Goal: Task Accomplishment & Management: Manage account settings

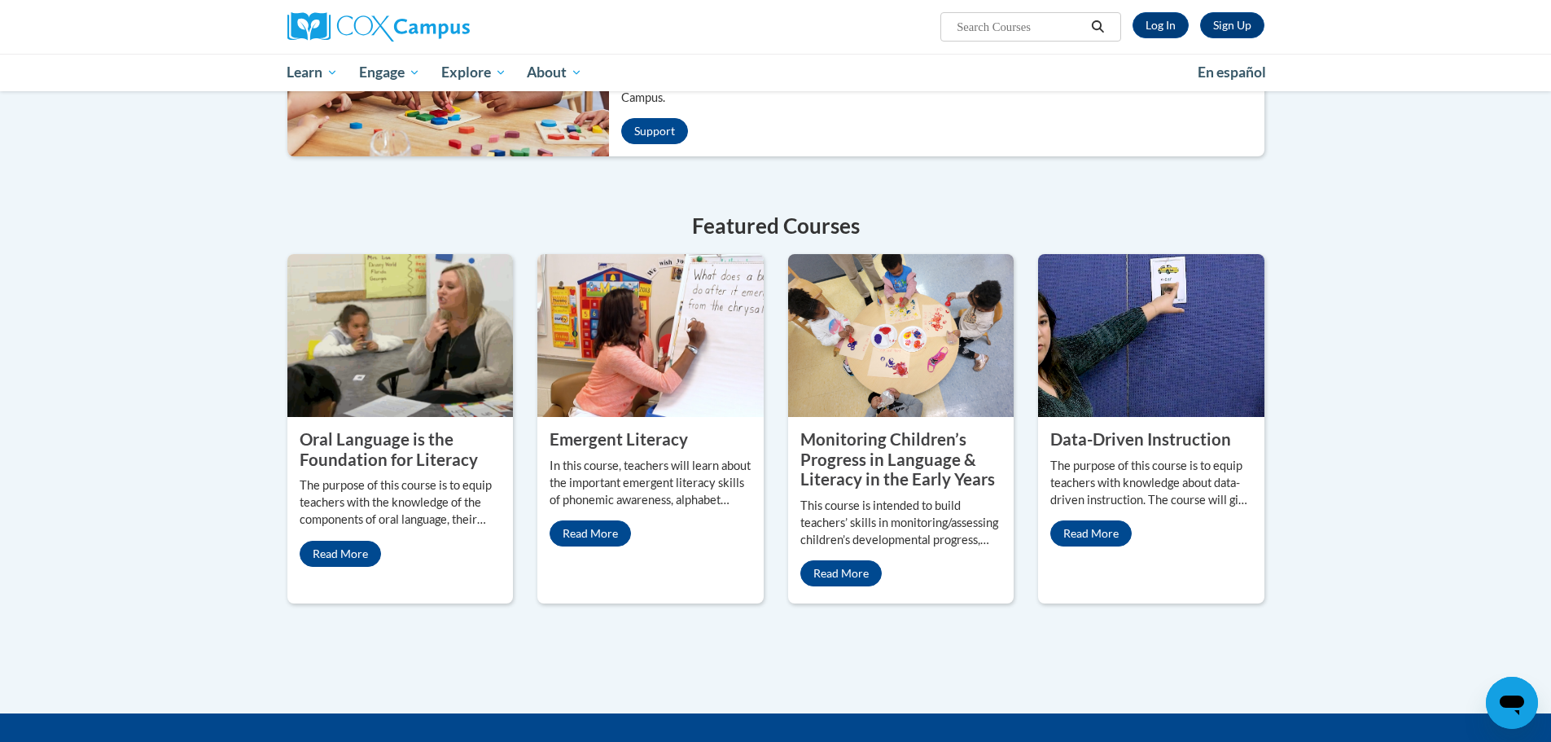
scroll to position [407, 0]
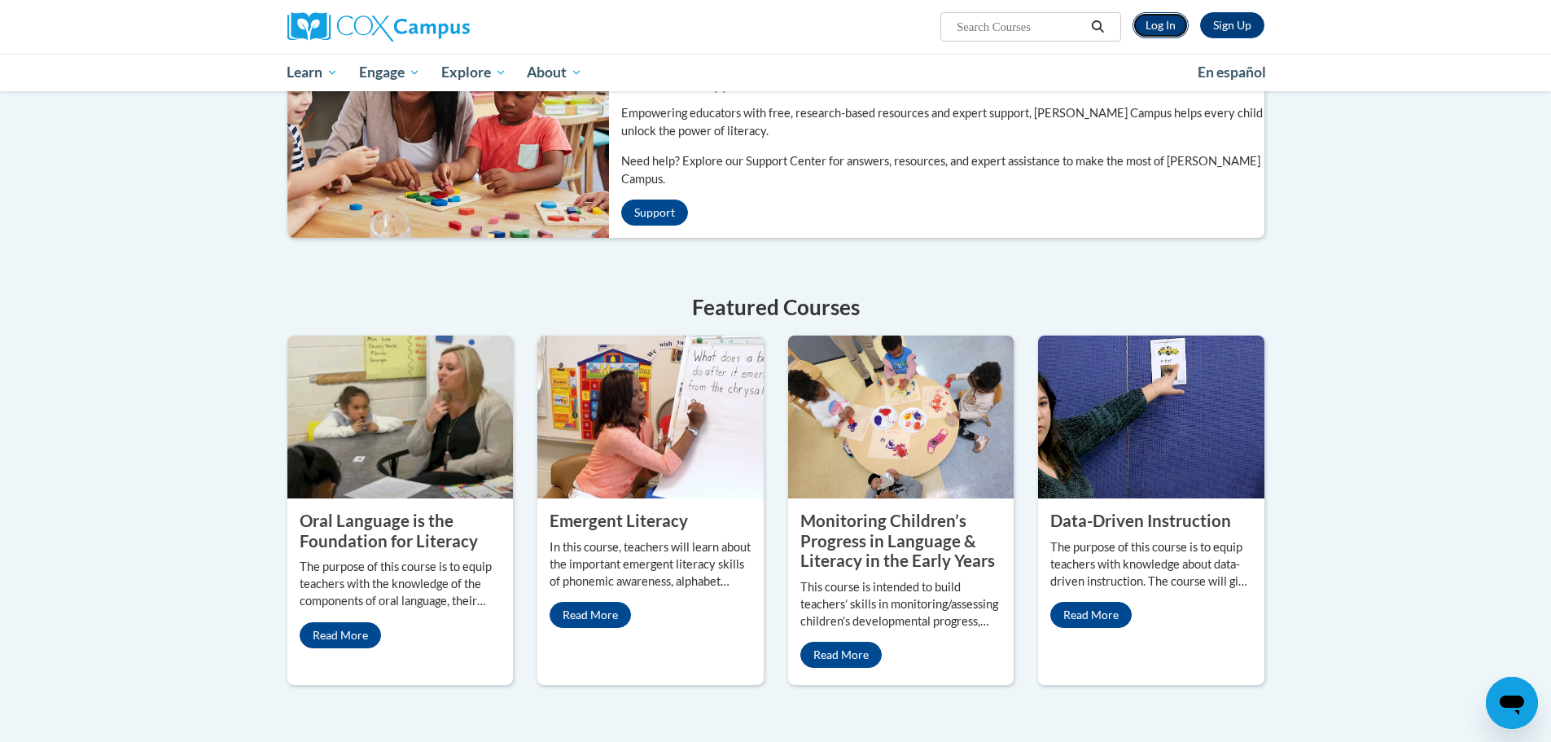
click at [1149, 24] on link "Log In" at bounding box center [1161, 25] width 56 height 26
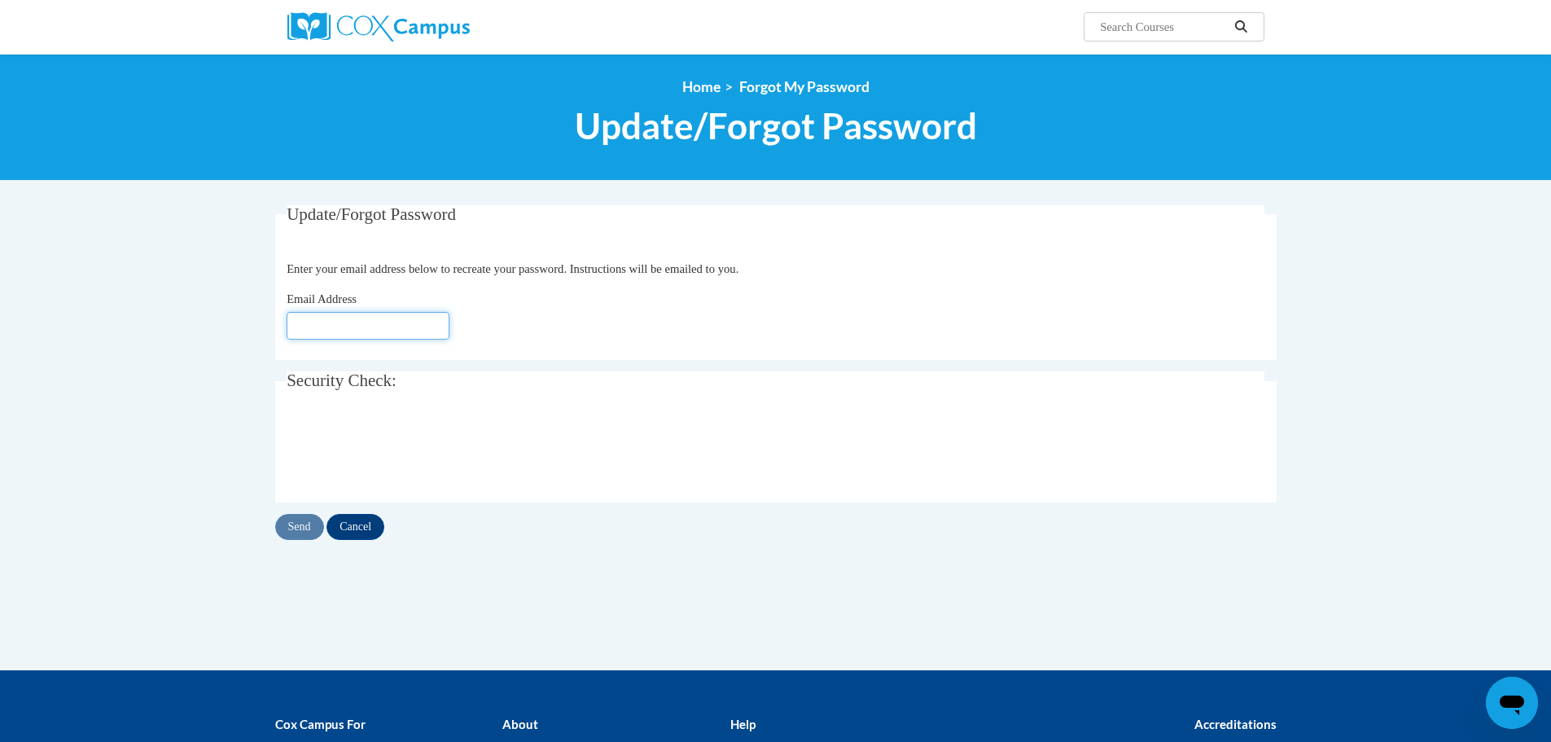
click at [394, 321] on input "Email Address" at bounding box center [368, 326] width 163 height 28
type input "[PERSON_NAME][EMAIL_ADDRESS][PERSON_NAME][DOMAIN_NAME]"
click at [305, 527] on input "Send" at bounding box center [299, 527] width 49 height 26
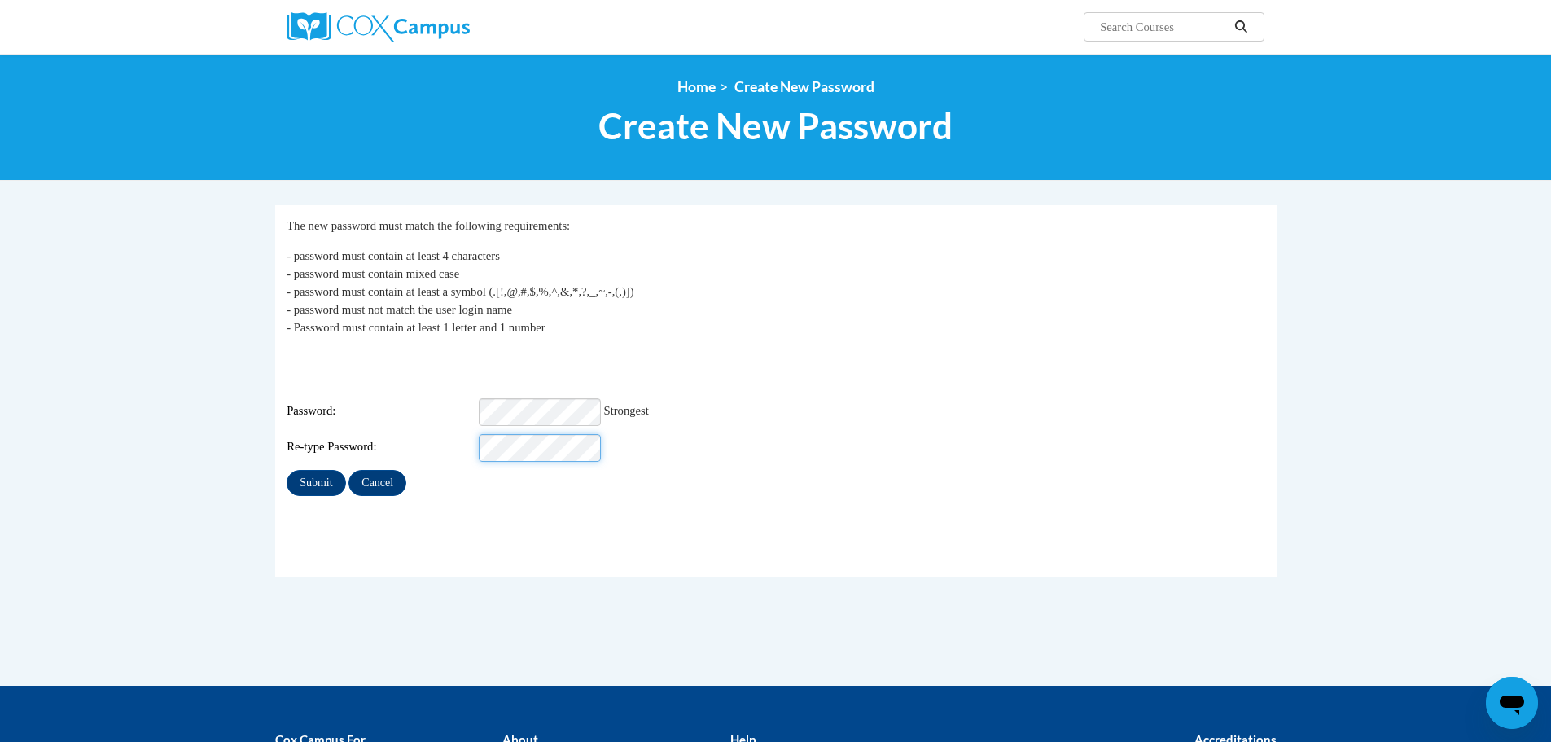
click at [287, 470] on input "Submit" at bounding box center [316, 483] width 59 height 26
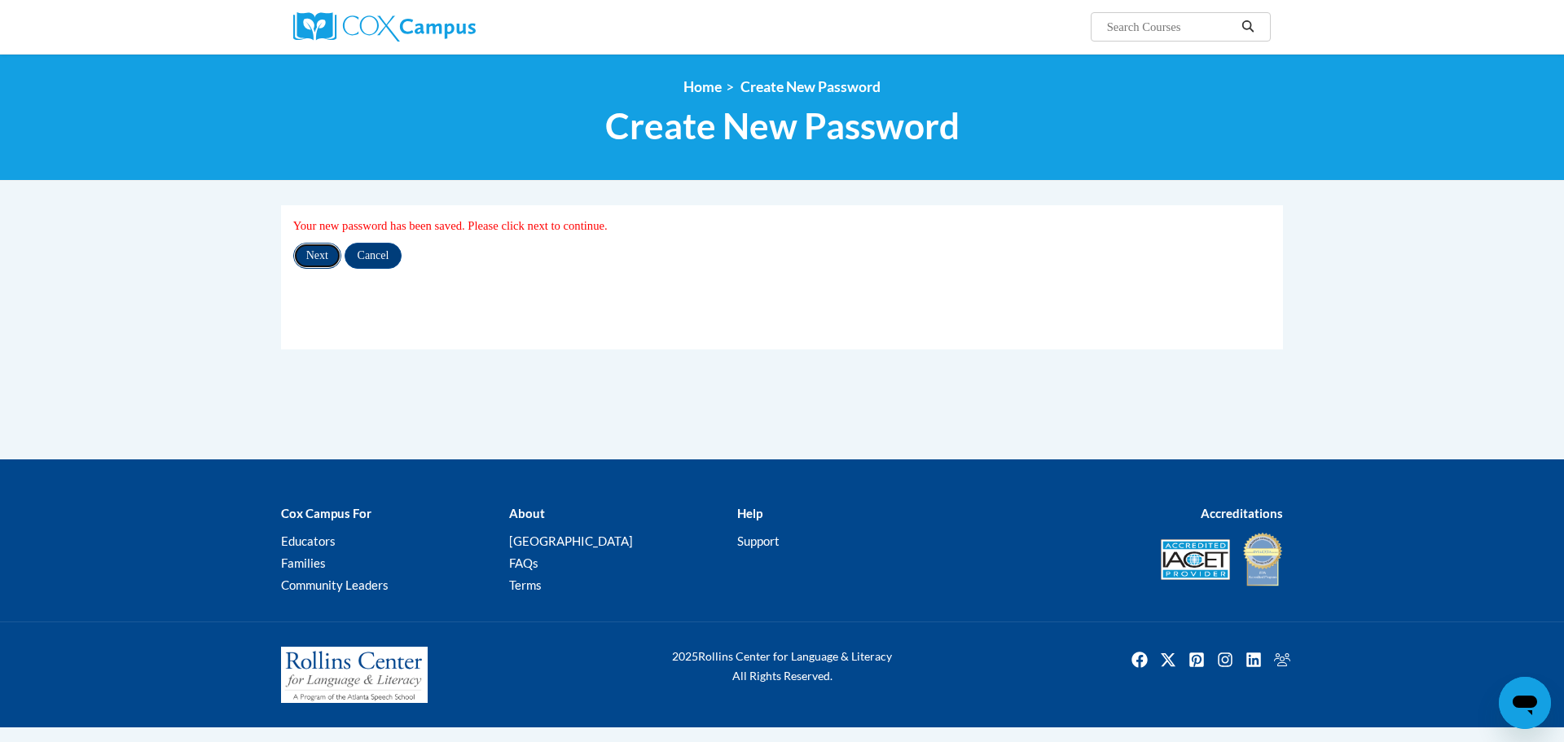
click at [309, 261] on input "Next" at bounding box center [317, 256] width 48 height 26
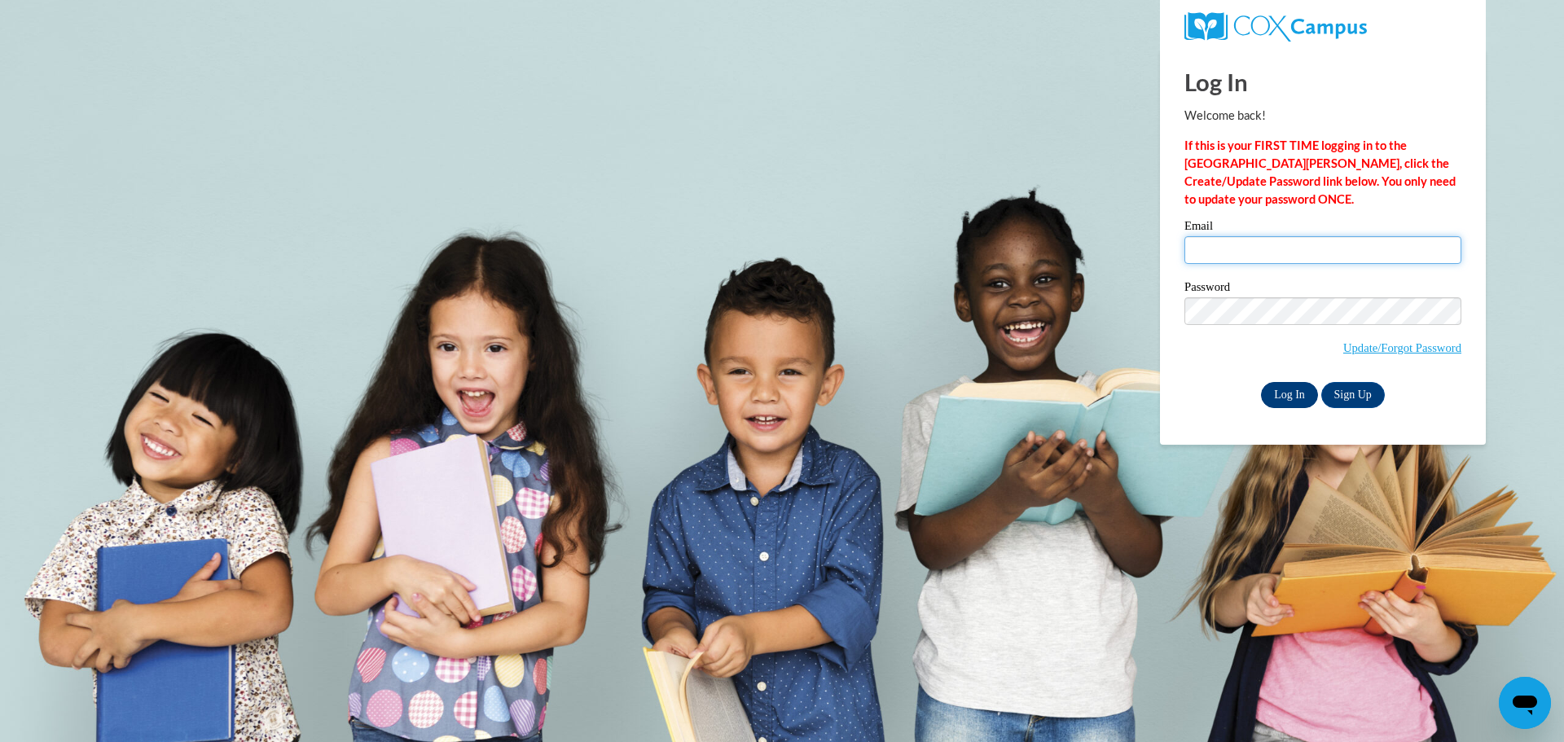
type input "[PERSON_NAME][EMAIL_ADDRESS][PERSON_NAME][DOMAIN_NAME]"
click at [1288, 397] on input "Log In" at bounding box center [1289, 395] width 57 height 26
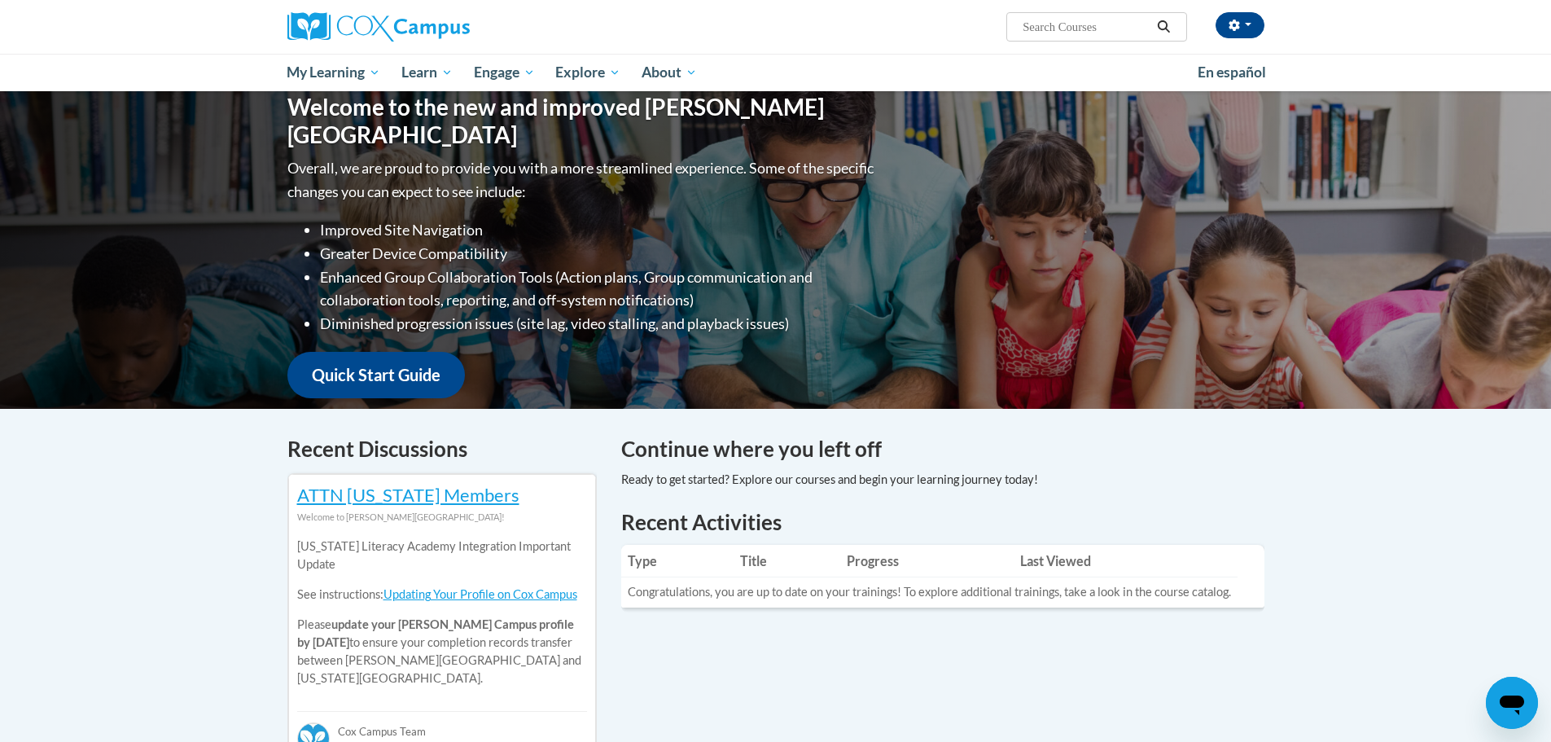
scroll to position [81, 0]
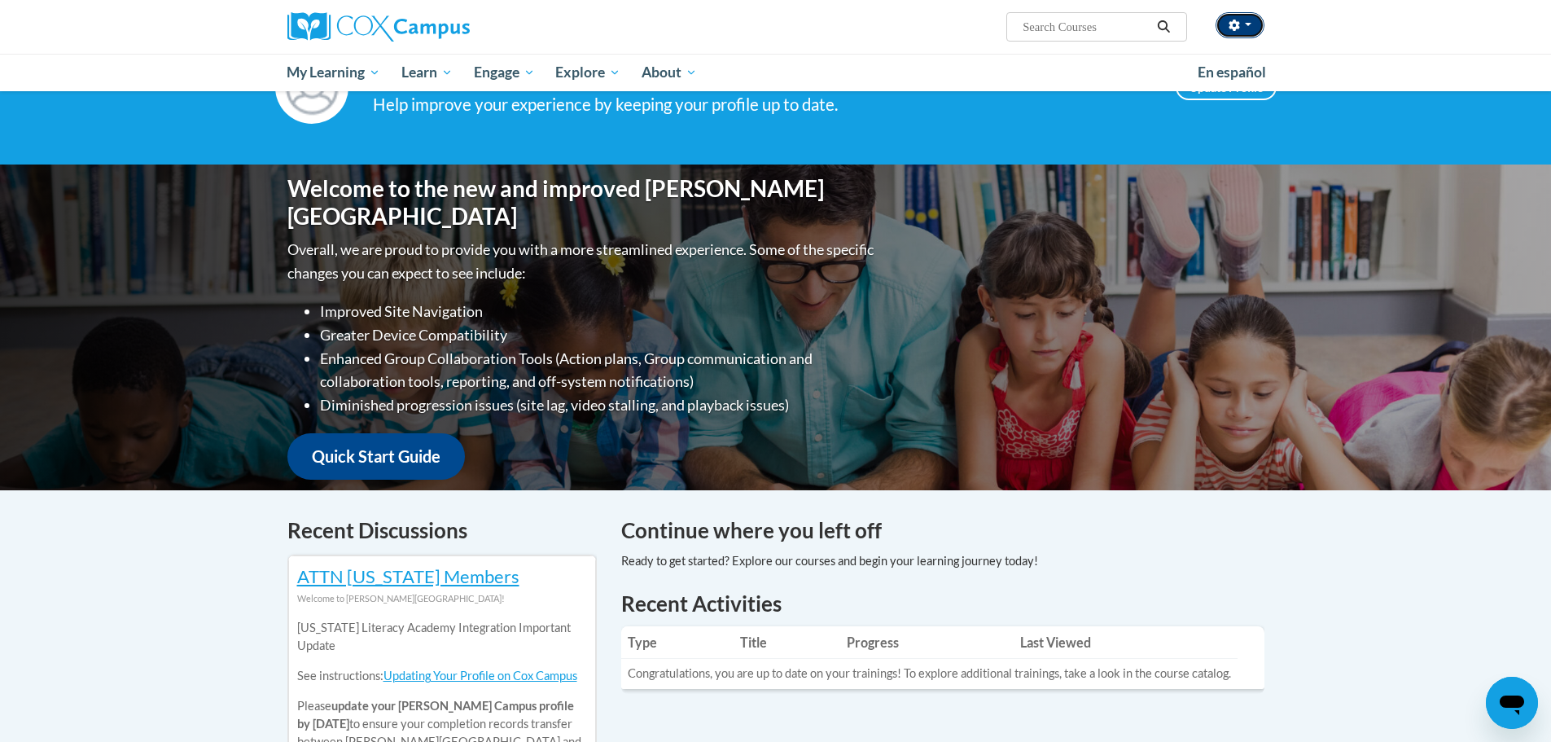
click at [1255, 30] on button "button" at bounding box center [1240, 25] width 49 height 26
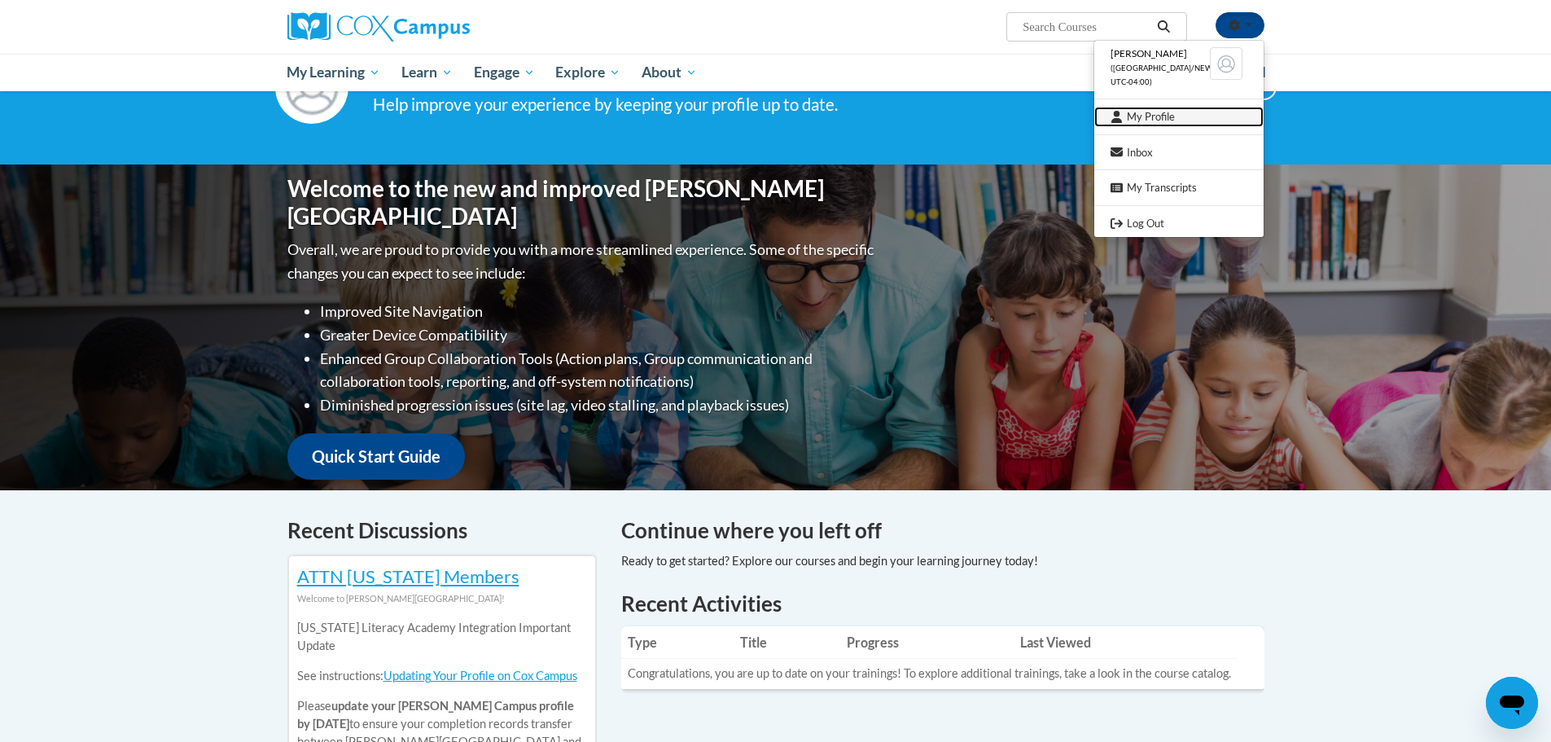
click at [1165, 121] on link "My Profile" at bounding box center [1179, 117] width 169 height 20
